Goal: Transaction & Acquisition: Purchase product/service

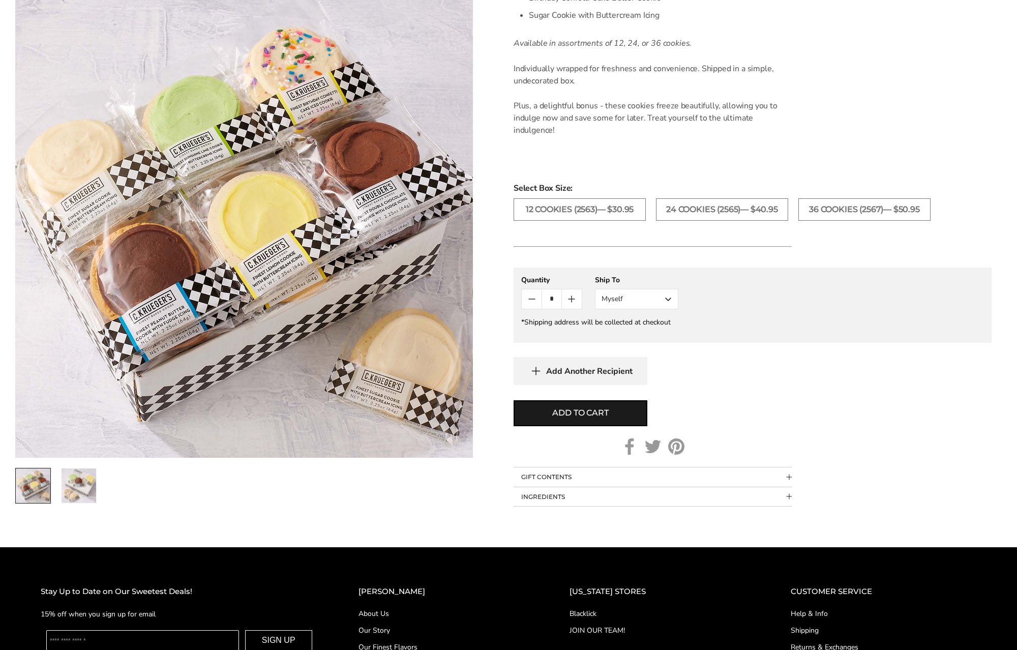
scroll to position [417, 0]
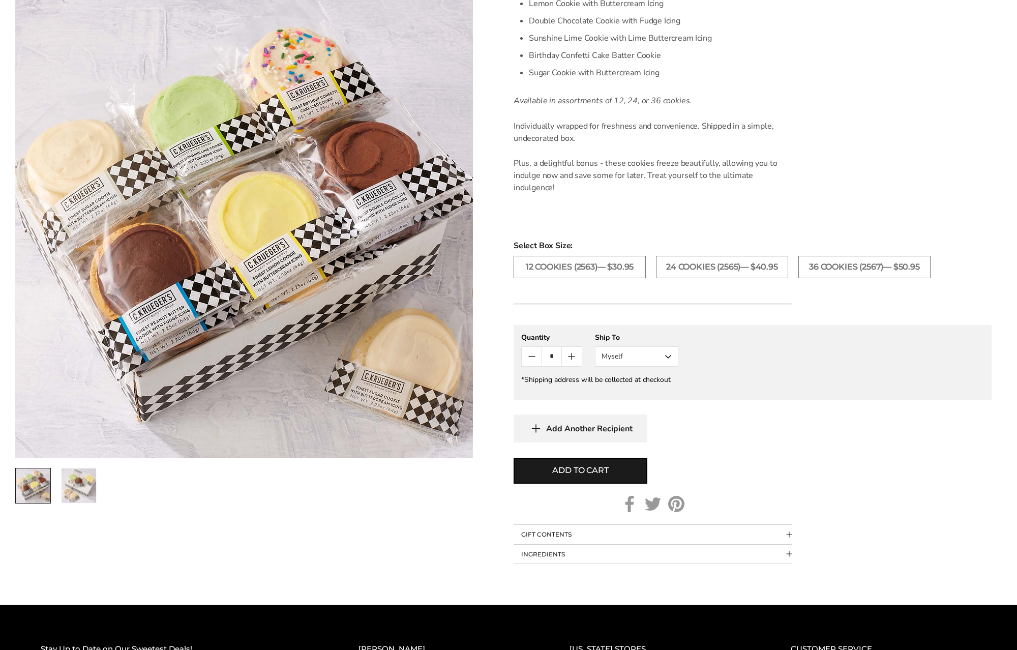
click at [574, 358] on icon "Count plus" at bounding box center [572, 356] width 12 height 12
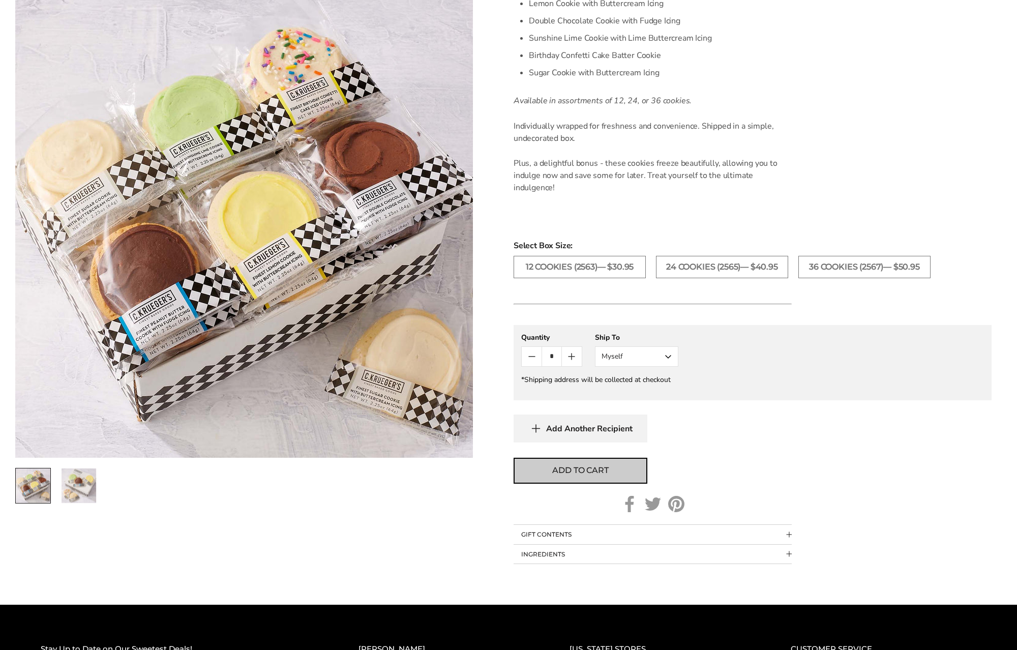
click at [581, 472] on span "Add to cart" at bounding box center [580, 470] width 56 height 12
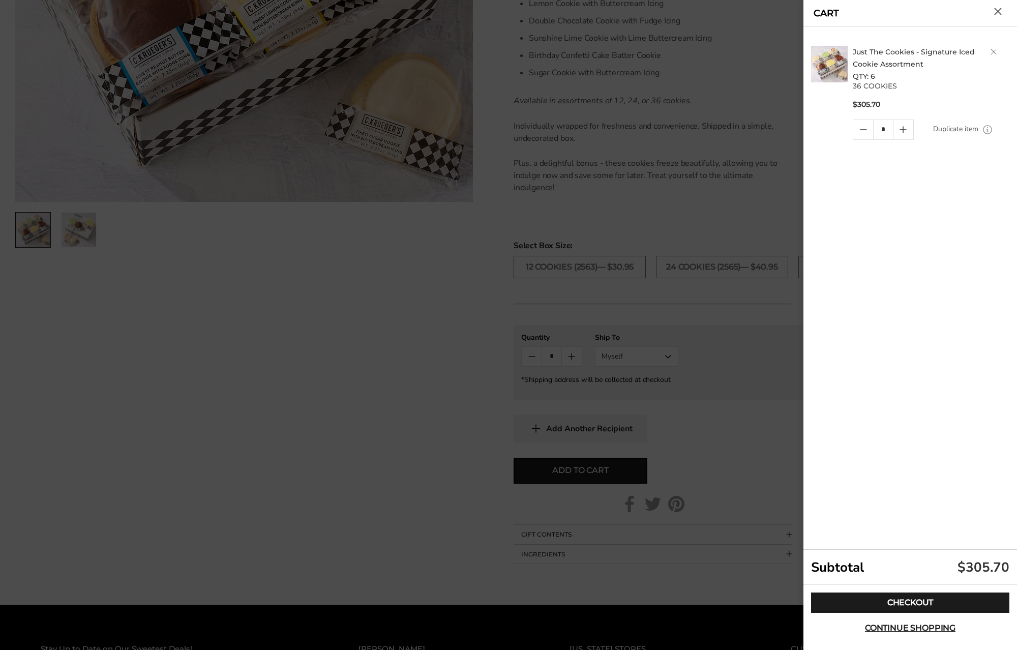
click at [329, 324] on div at bounding box center [508, 325] width 1017 height 650
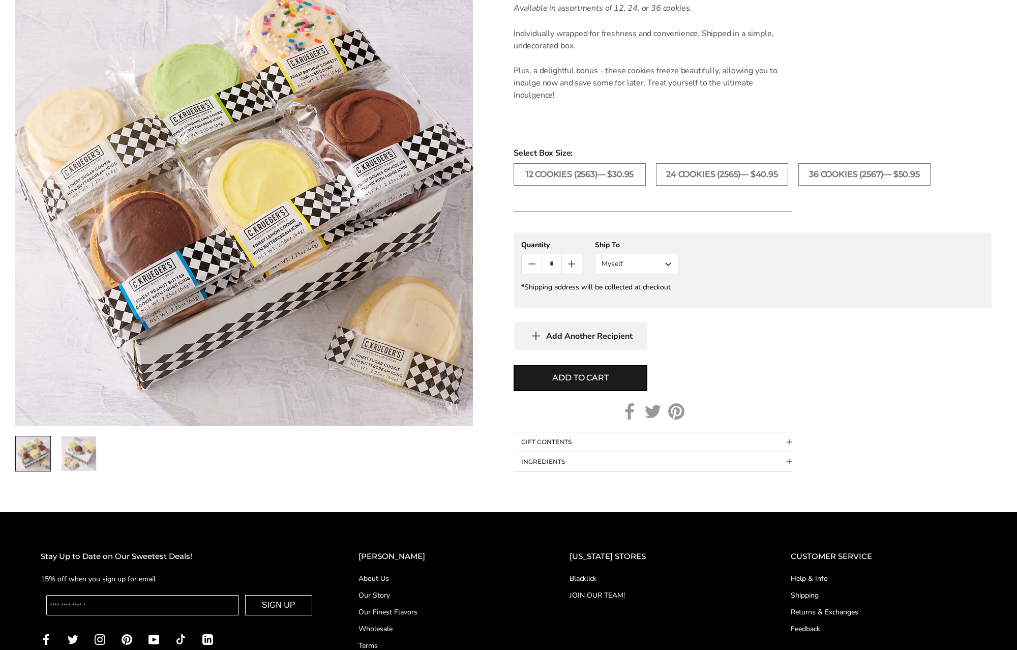
scroll to position [513, 0]
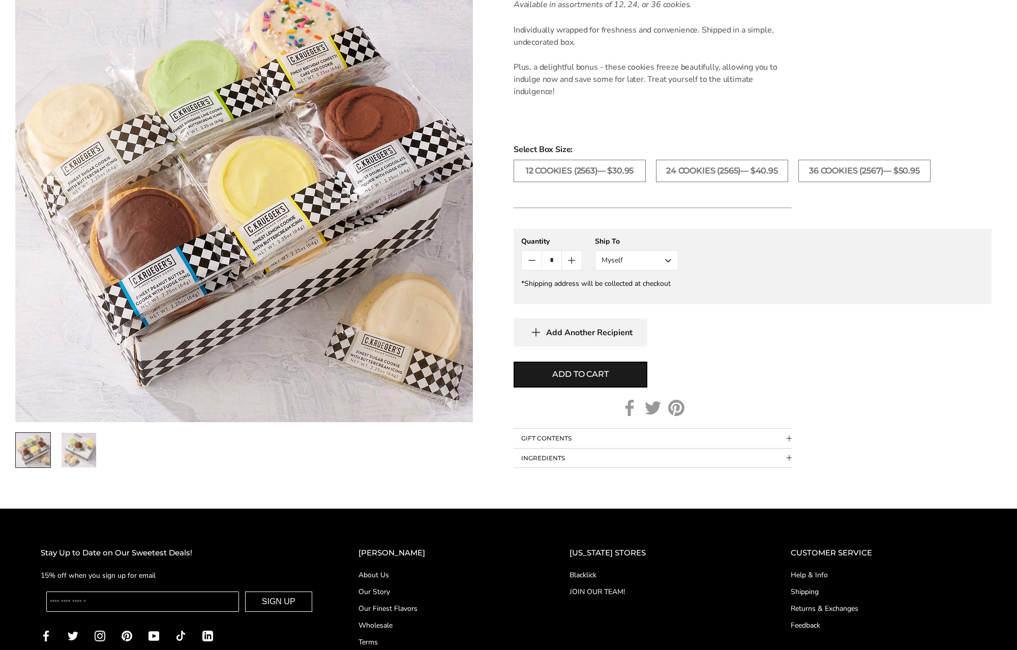
click at [572, 263] on icon "Count plus" at bounding box center [572, 260] width 12 height 12
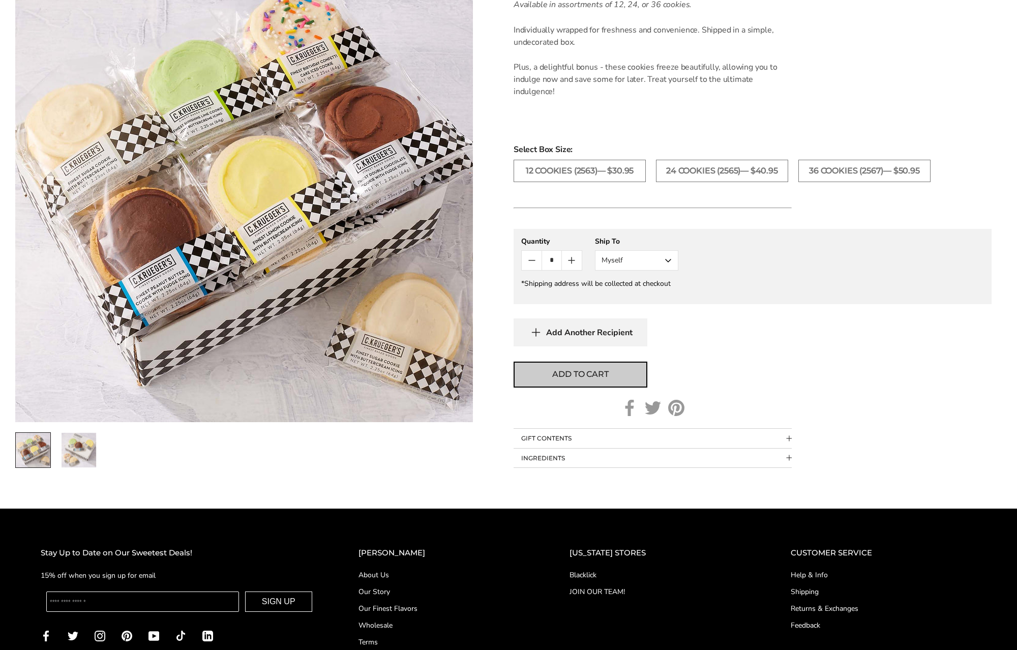
click at [582, 377] on span "Add to cart" at bounding box center [580, 374] width 56 height 12
type input "*"
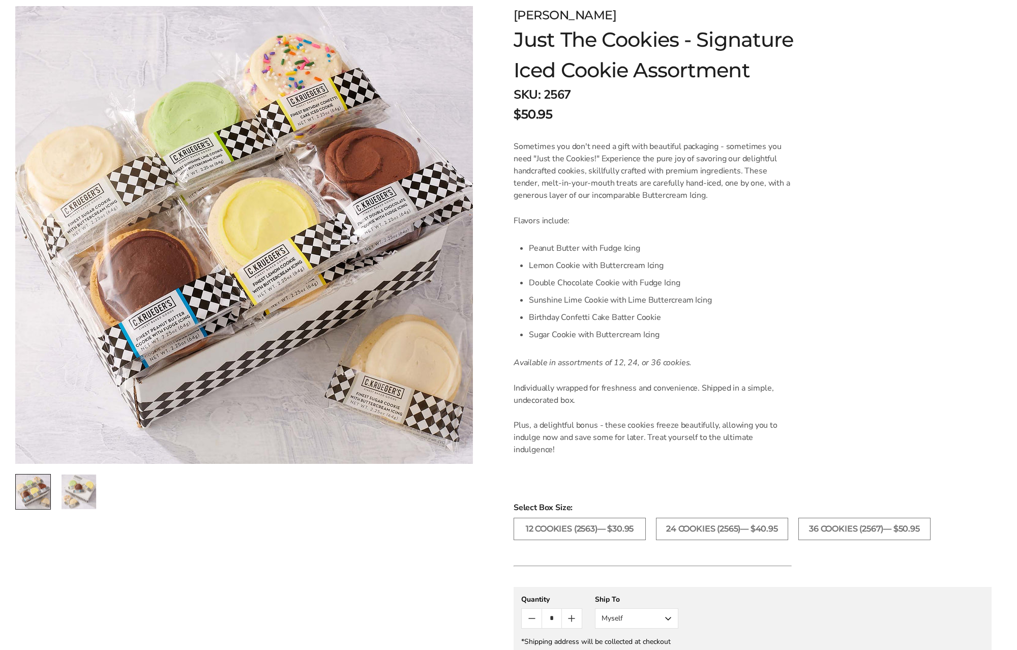
scroll to position [0, 0]
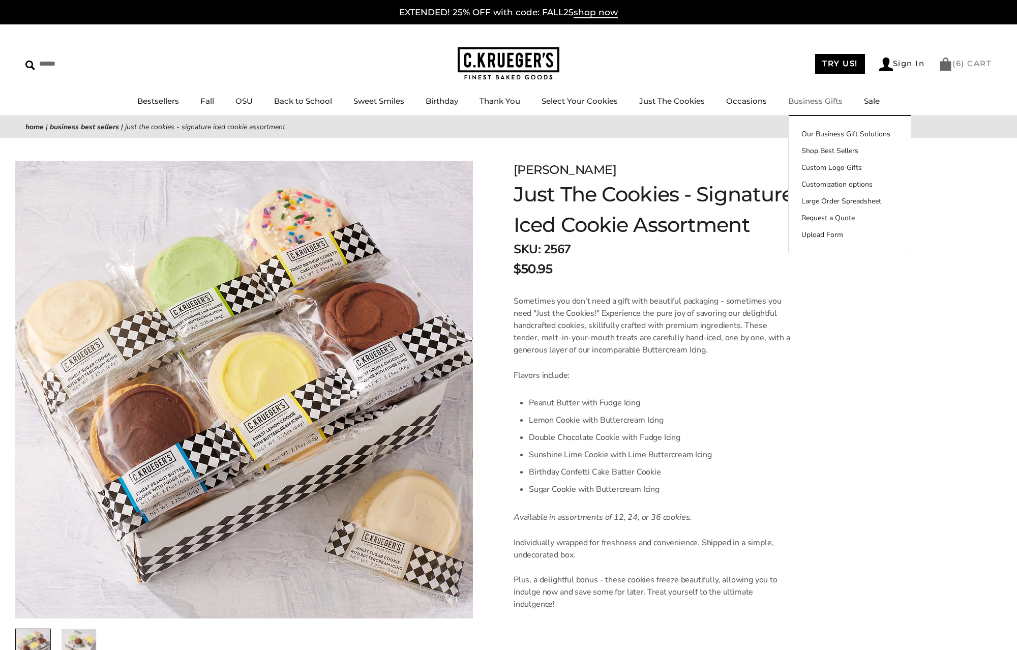
click at [951, 63] on link "( 6 ) CART" at bounding box center [965, 63] width 53 height 10
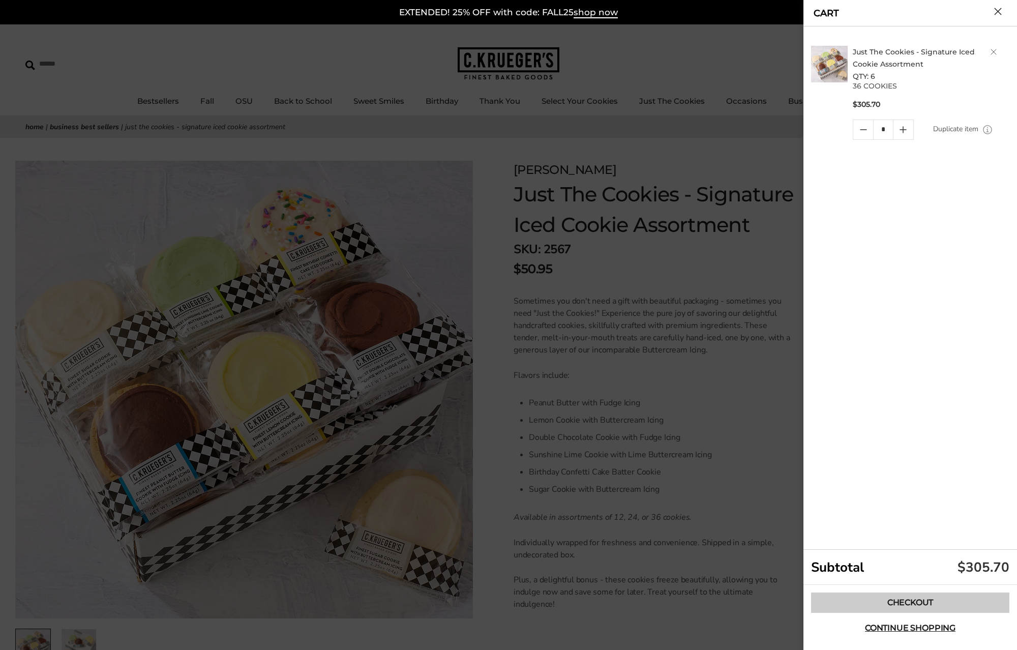
click at [884, 607] on link "Checkout" at bounding box center [910, 603] width 198 height 20
